Goal: Contribute content

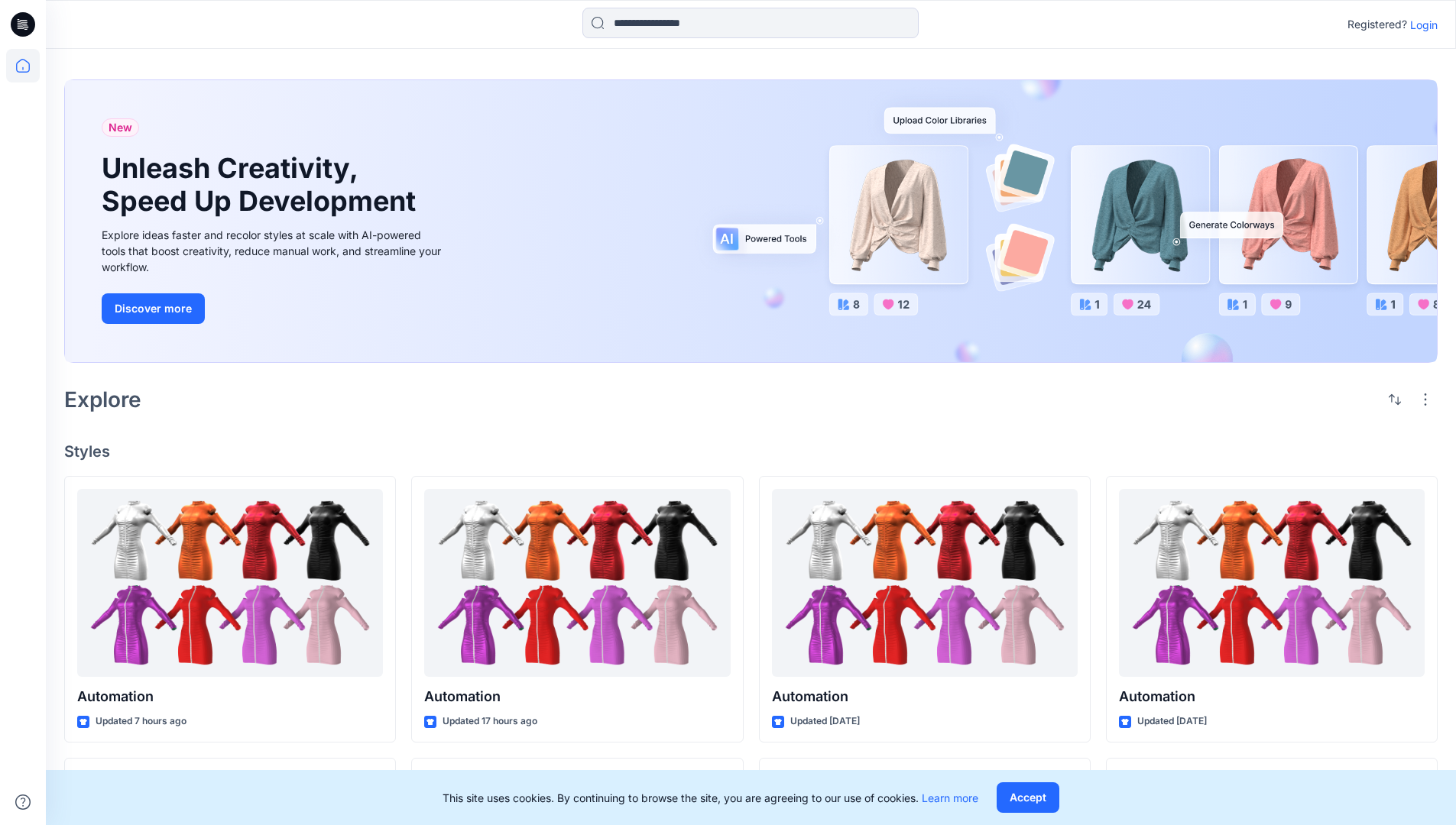
click at [1421, 25] on p "Login" at bounding box center [1424, 25] width 27 height 16
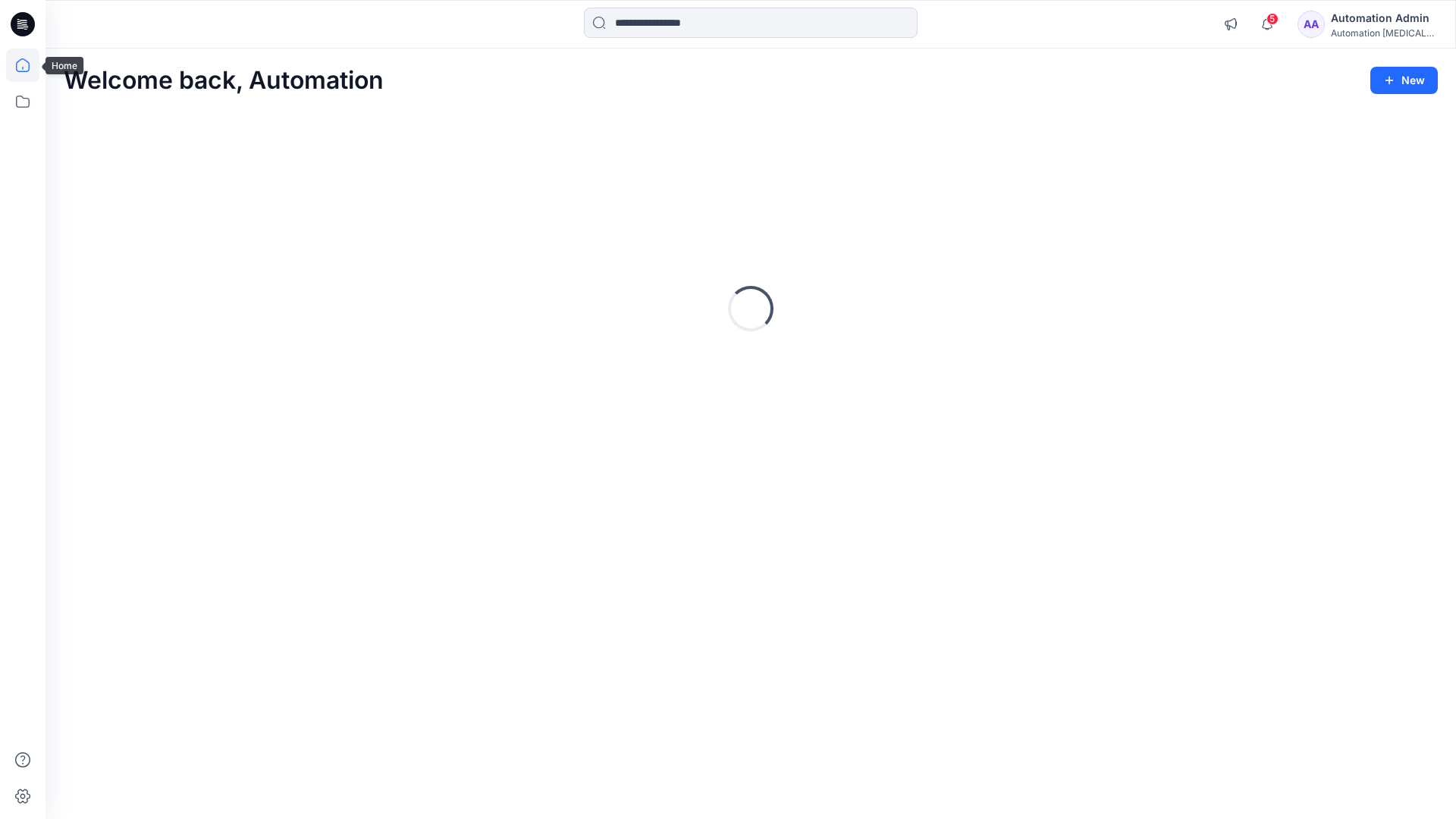
click at [29, 65] on icon at bounding box center [23, 65] width 14 height 14
click at [24, 106] on icon at bounding box center [22, 101] width 33 height 33
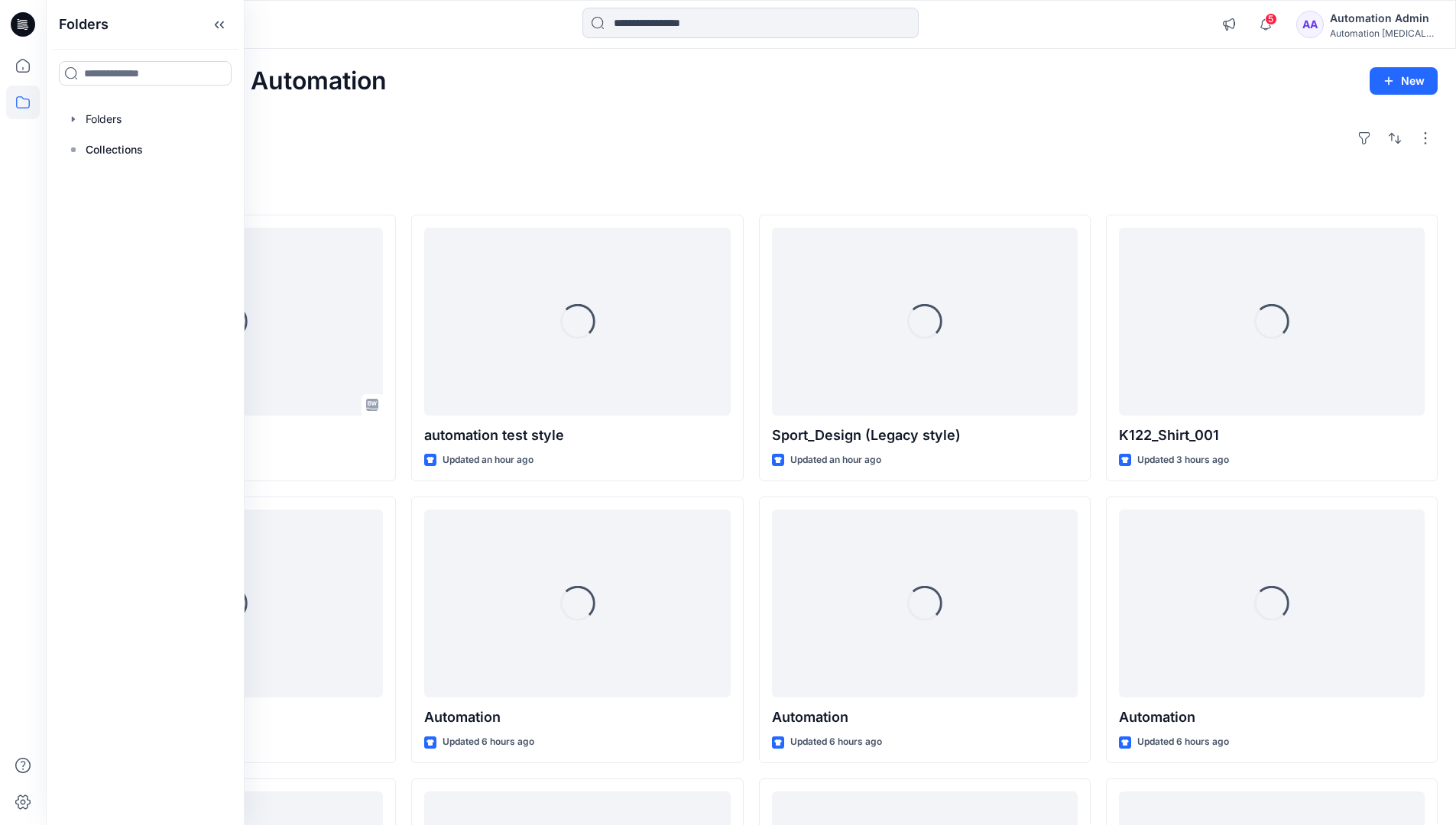
click at [141, 117] on div at bounding box center [145, 119] width 174 height 31
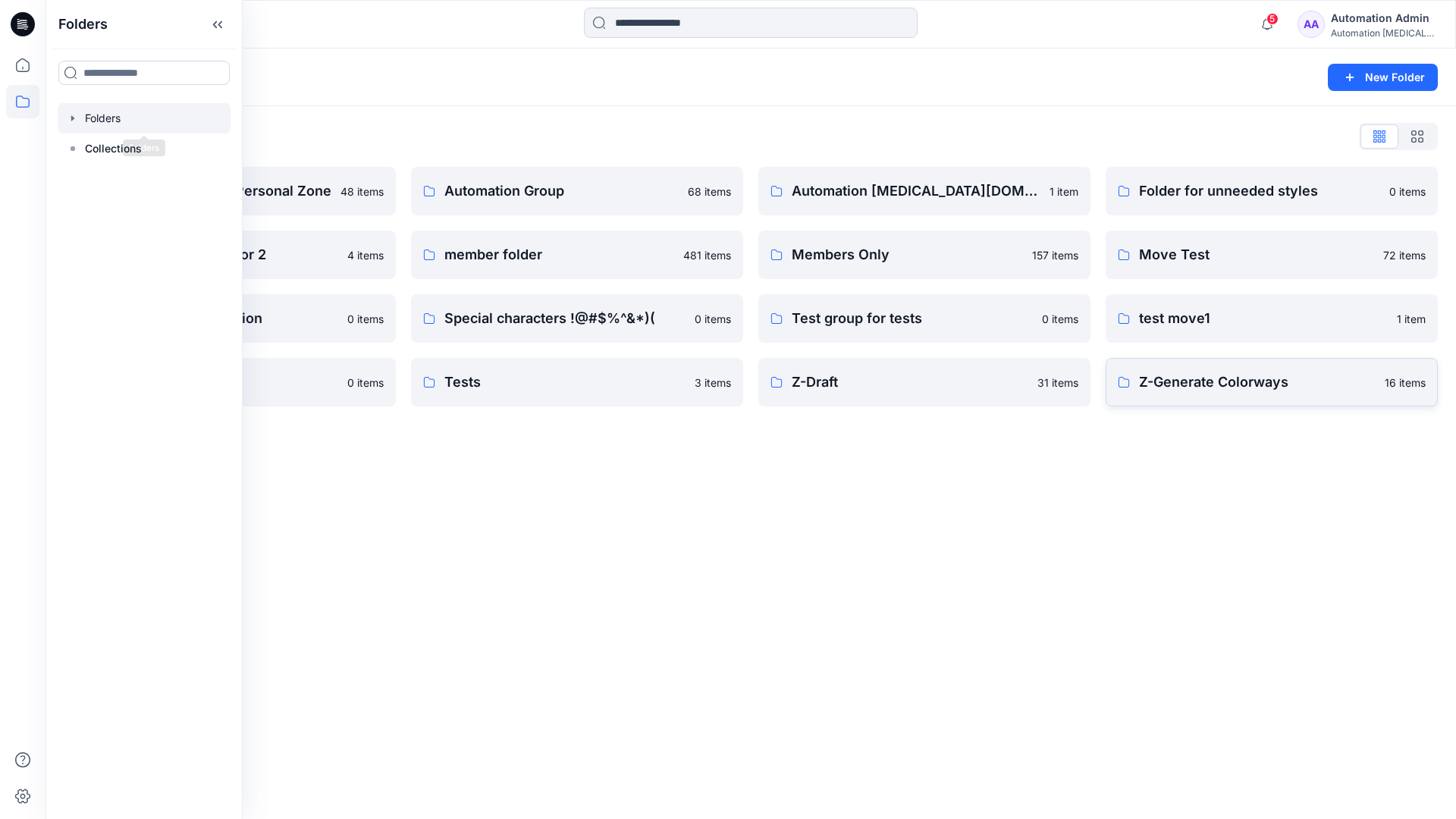
click at [1303, 381] on p "Z-Generate Colorways" at bounding box center [1257, 382] width 236 height 21
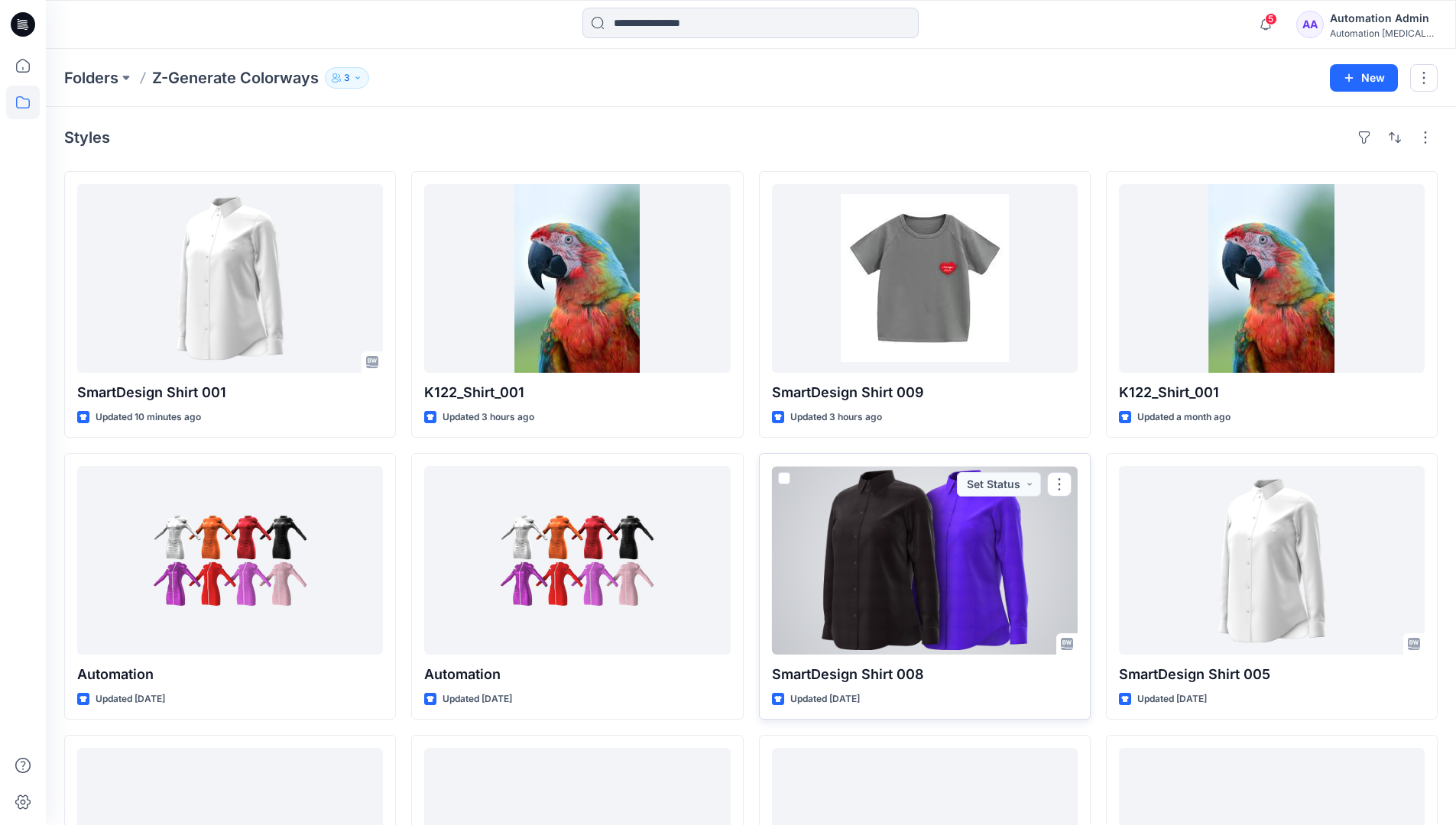
click at [789, 475] on span at bounding box center [784, 478] width 12 height 12
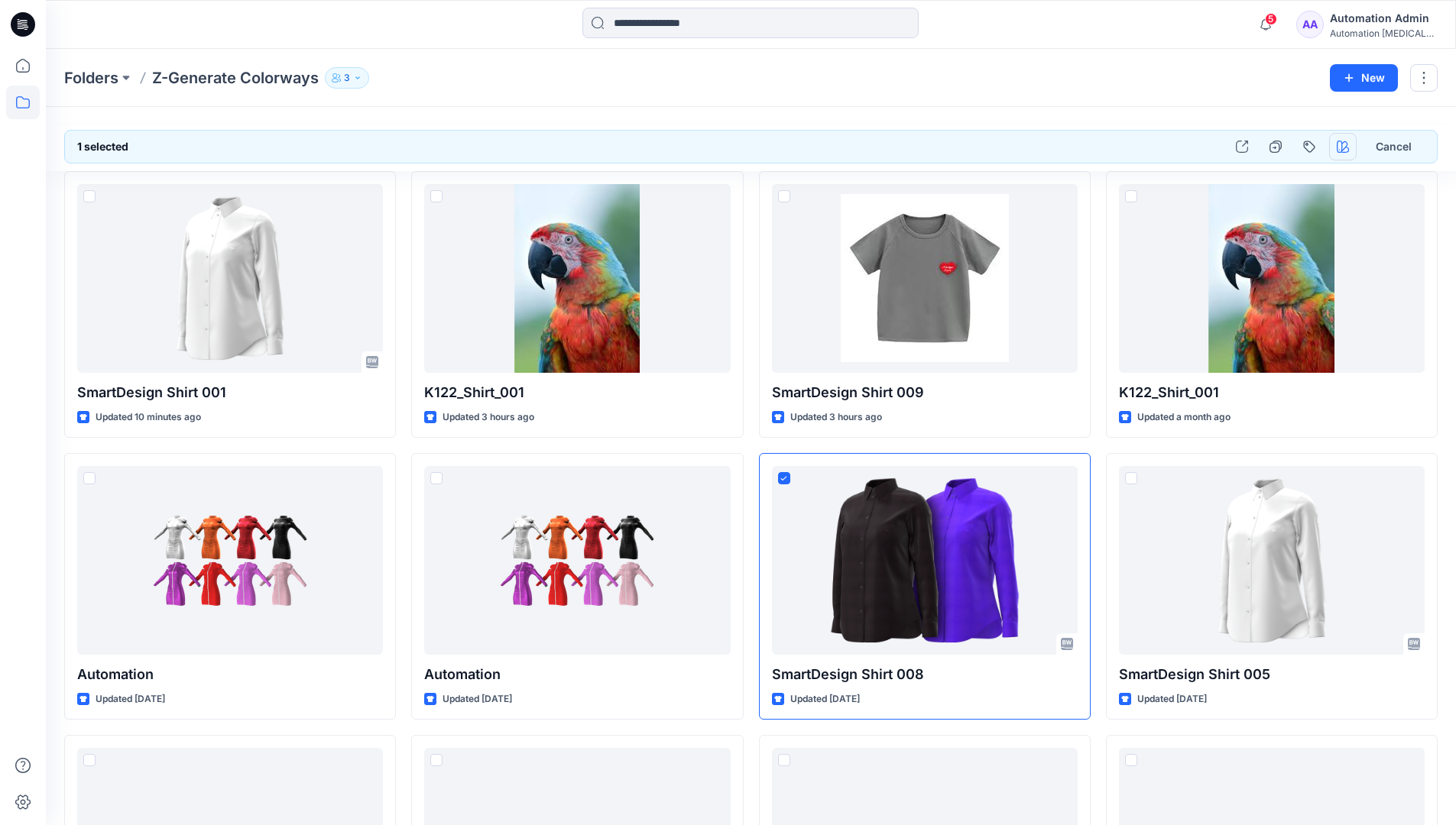
click at [1343, 147] on icon "button" at bounding box center [1343, 146] width 12 height 12
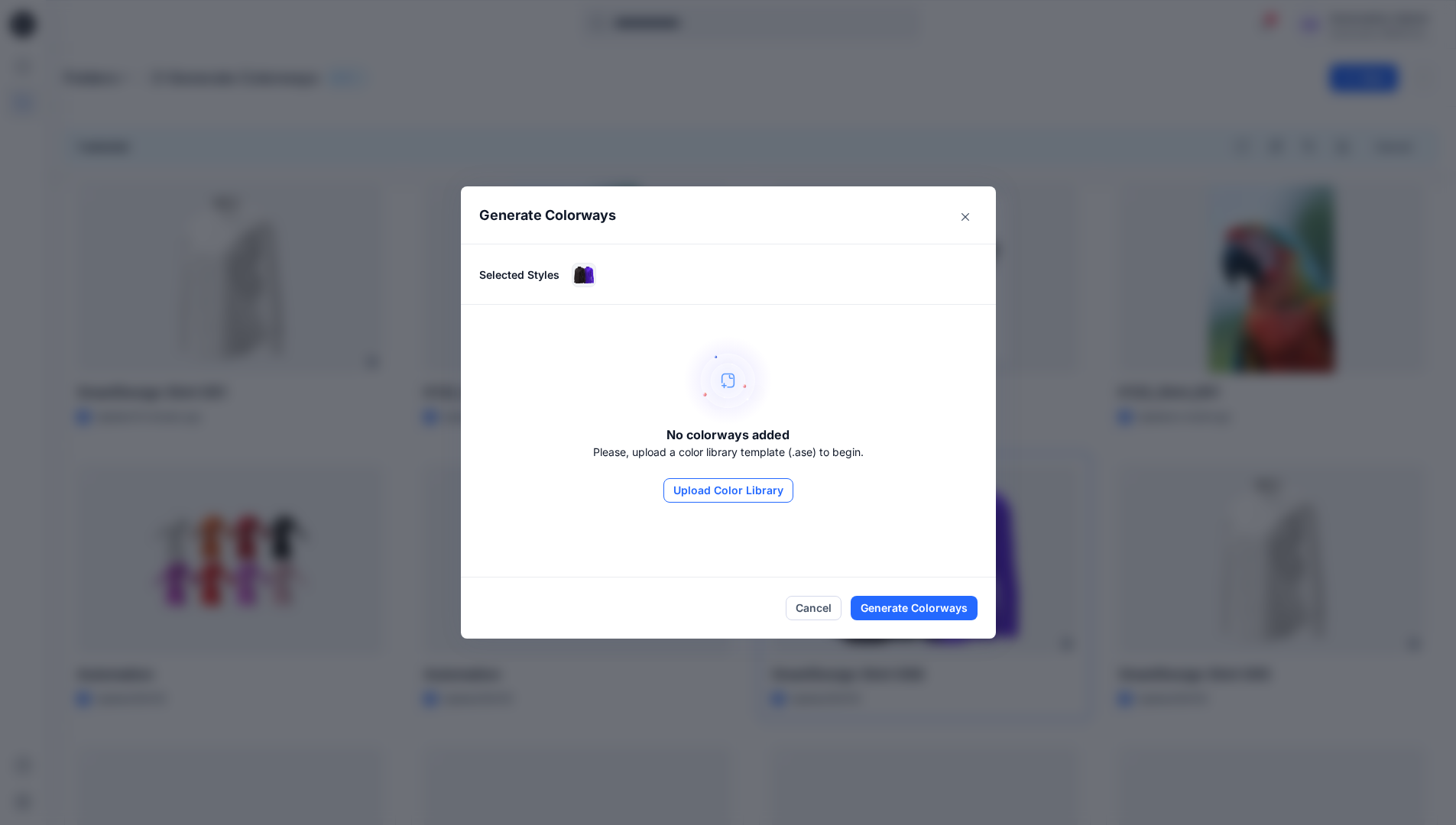
click at [752, 492] on button "Upload Color Library" at bounding box center [728, 490] width 130 height 25
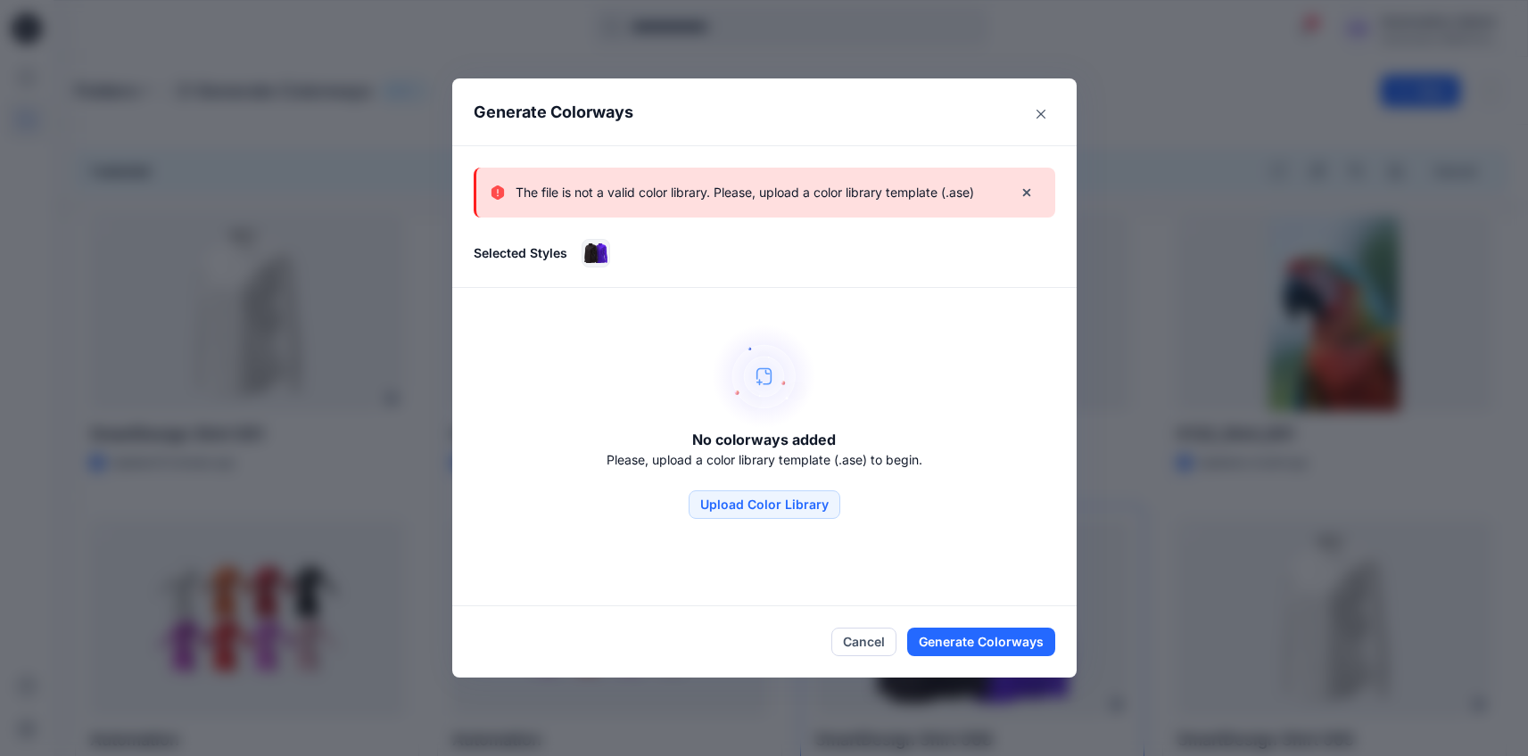
click at [884, 202] on p "The file is not a valid color library. Please, upload a color library template …" at bounding box center [745, 192] width 459 height 21
click at [1046, 110] on icon "Close" at bounding box center [1041, 114] width 9 height 9
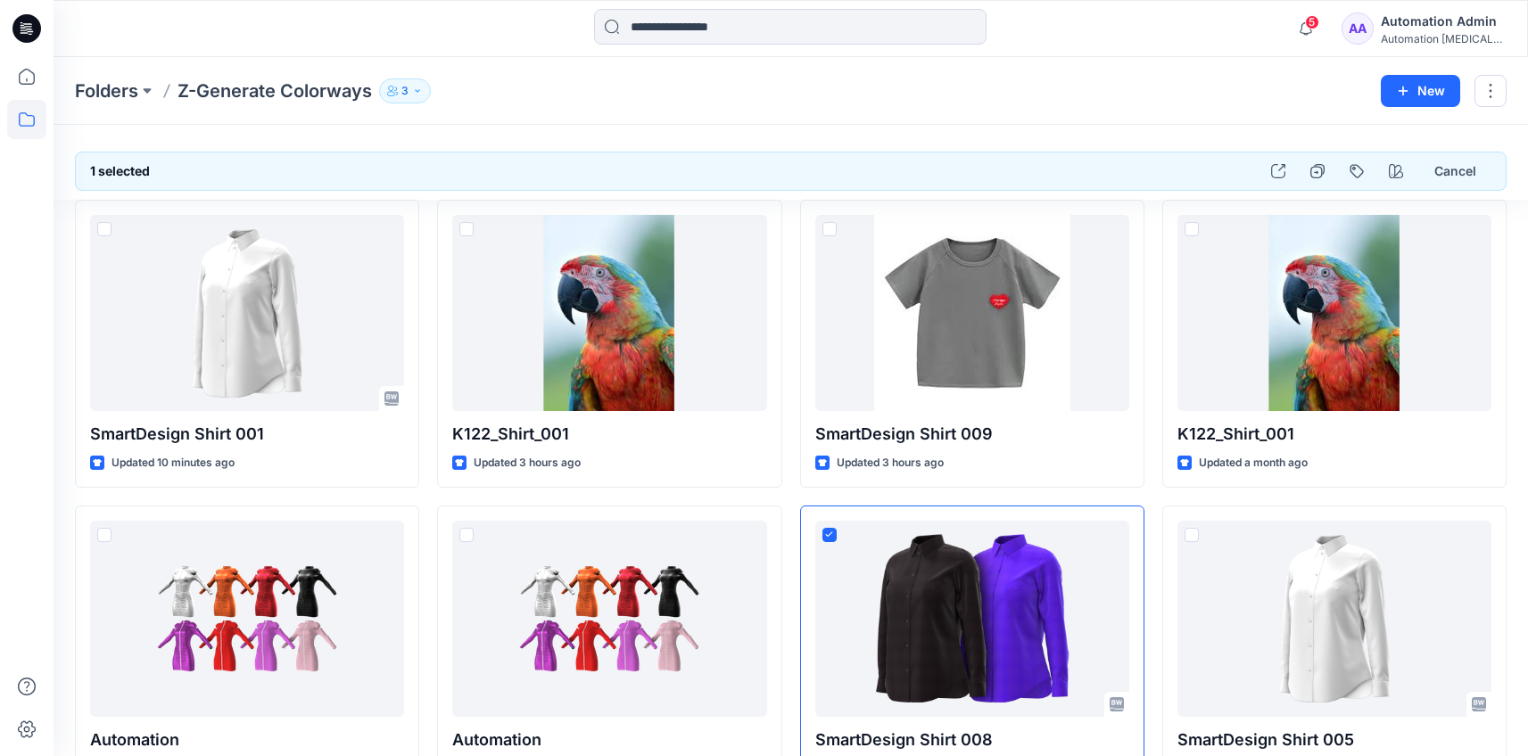
click at [1426, 32] on div "Automation [MEDICAL_DATA]..." at bounding box center [1443, 38] width 125 height 13
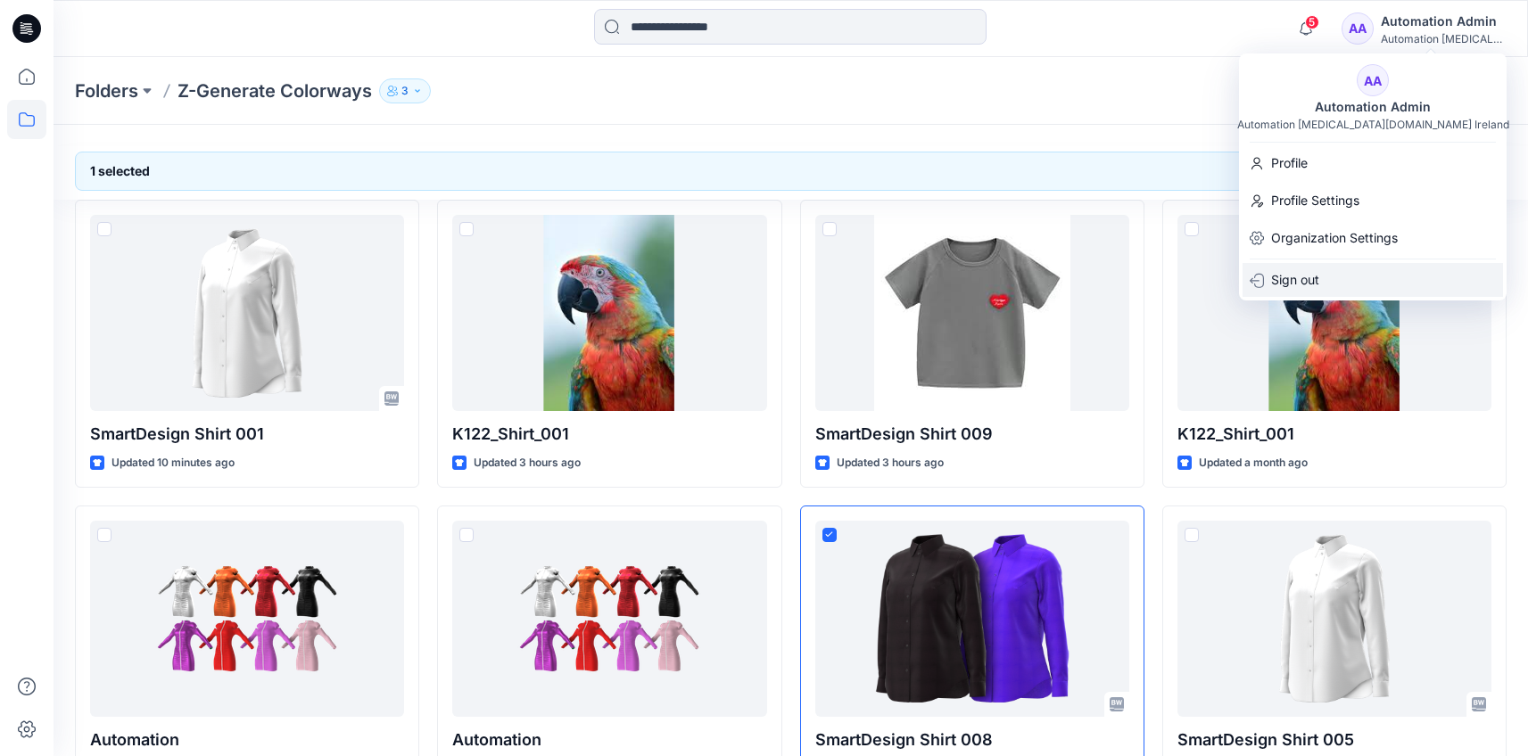
click at [1359, 281] on div "Sign out" at bounding box center [1373, 280] width 260 height 34
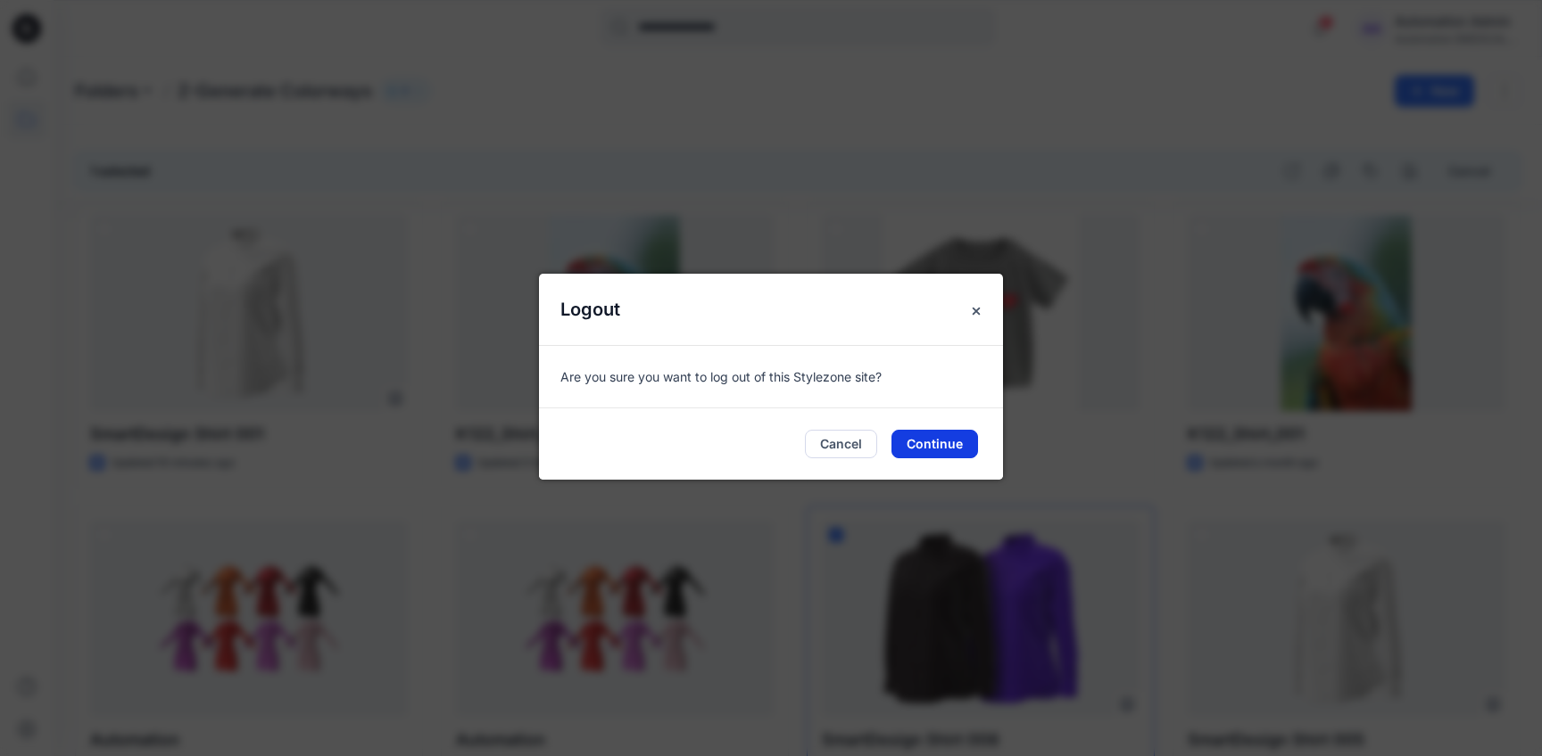
click at [962, 442] on button "Continue" at bounding box center [934, 444] width 87 height 29
